Goal: Find contact information: Find contact information

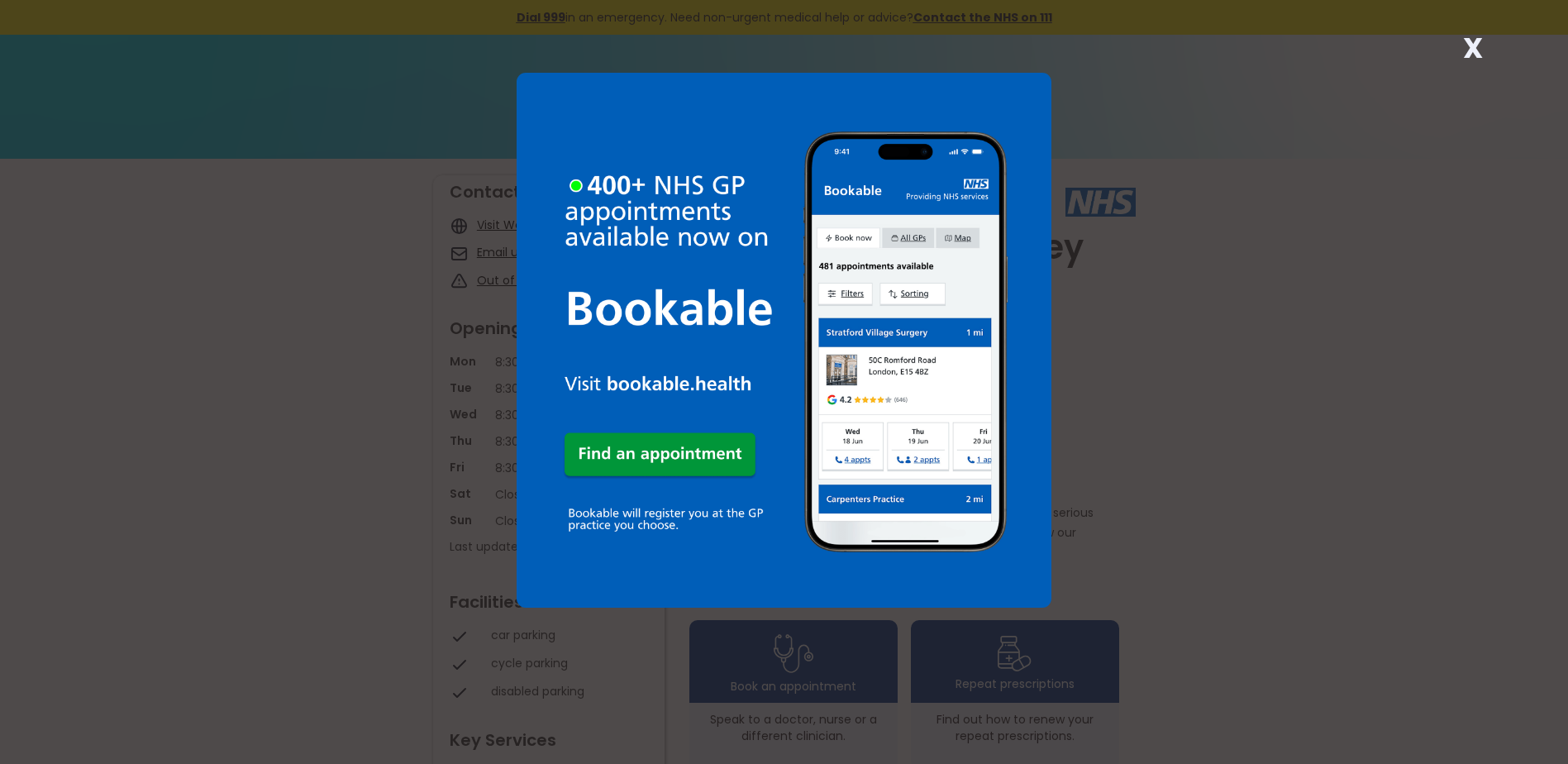
click at [648, 448] on img at bounding box center [784, 340] width 535 height 534
click at [631, 450] on img at bounding box center [784, 340] width 535 height 534
click at [109, 420] on div "X" at bounding box center [784, 382] width 1568 height 764
